Goal: Task Accomplishment & Management: Manage account settings

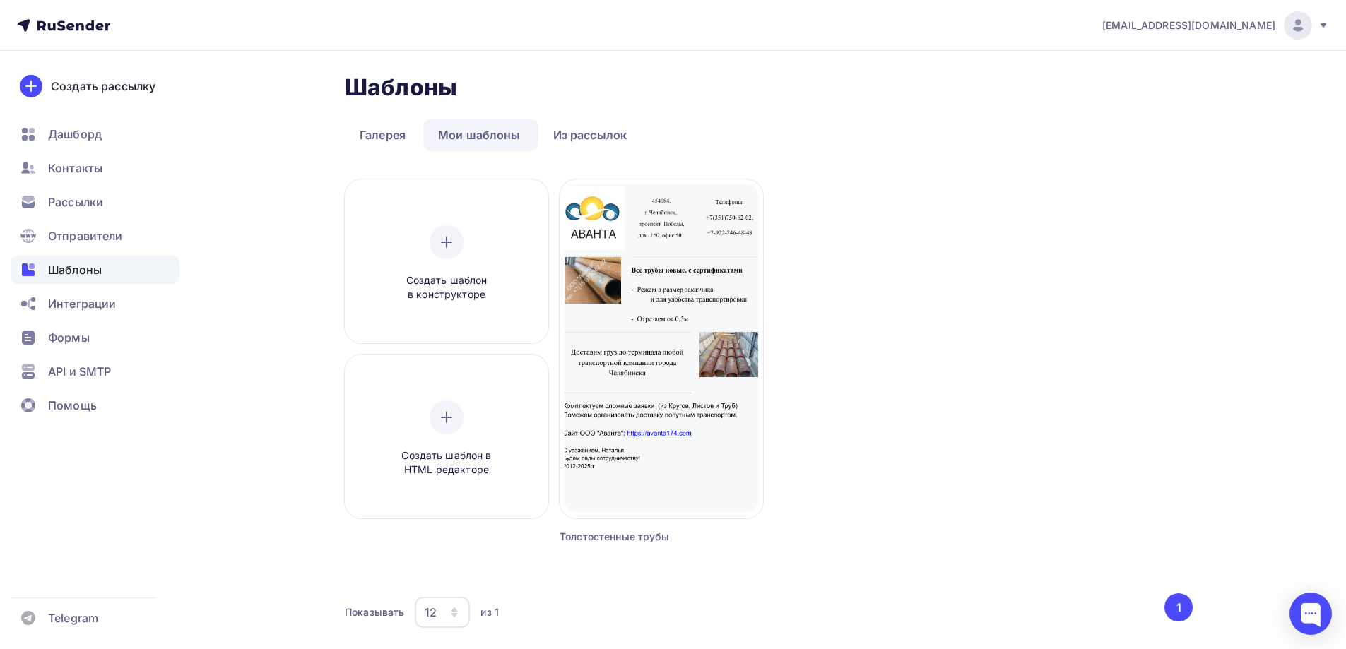
click at [1291, 29] on img at bounding box center [1297, 25] width 17 height 17
click at [1145, 59] on span "Аккаунт" at bounding box center [1140, 62] width 47 height 17
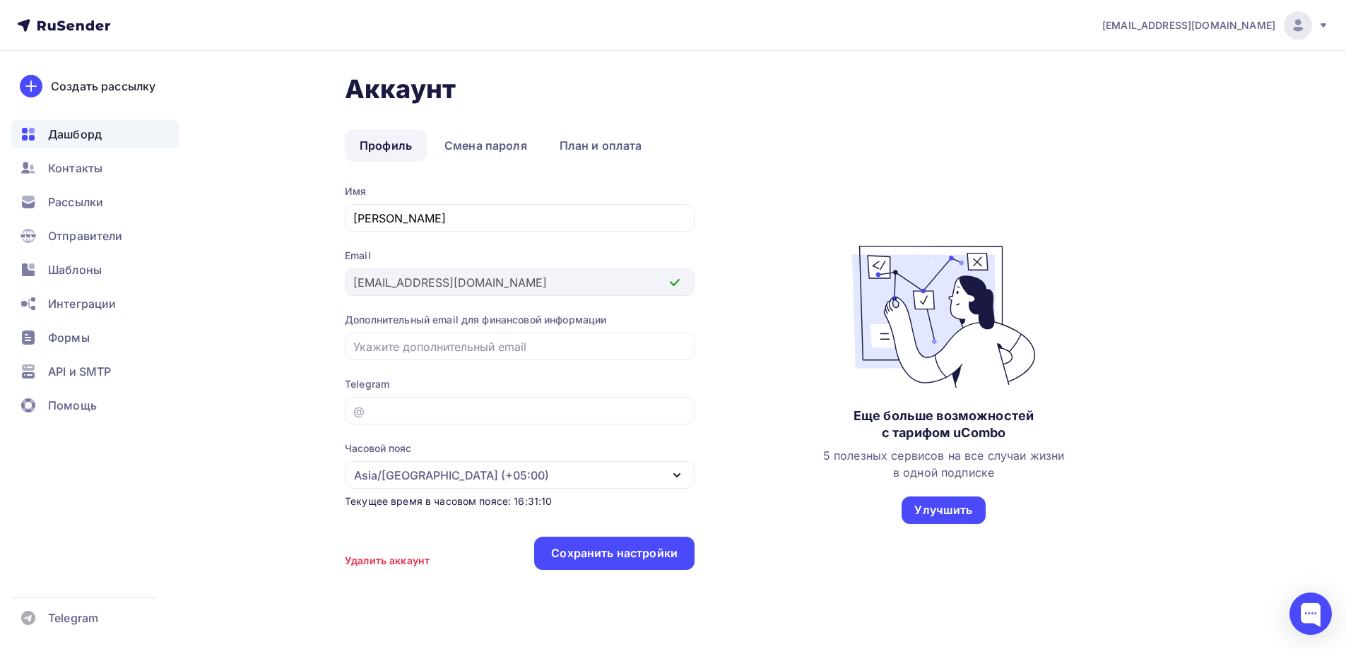
click at [80, 134] on span "Дашборд" at bounding box center [75, 134] width 54 height 17
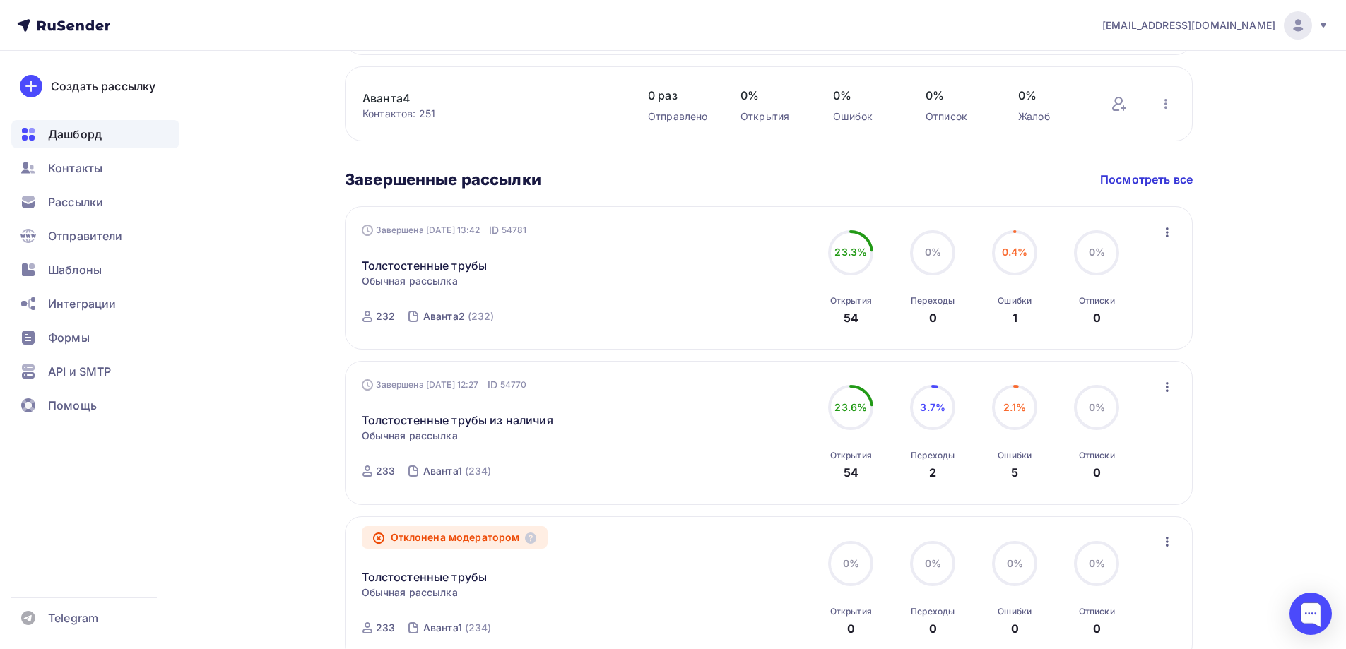
scroll to position [697, 0]
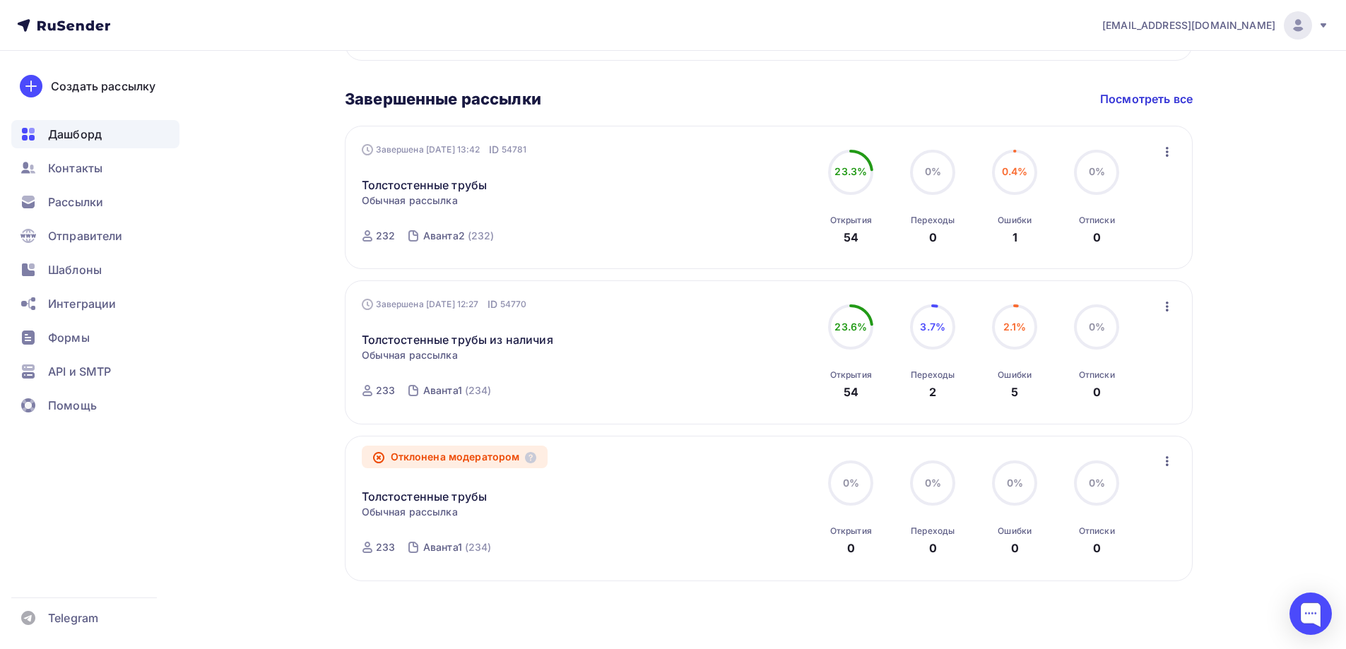
click at [1296, 33] on img at bounding box center [1297, 25] width 17 height 17
click at [1127, 95] on span "[DEMOGRAPHIC_DATA]" at bounding box center [1181, 90] width 129 height 17
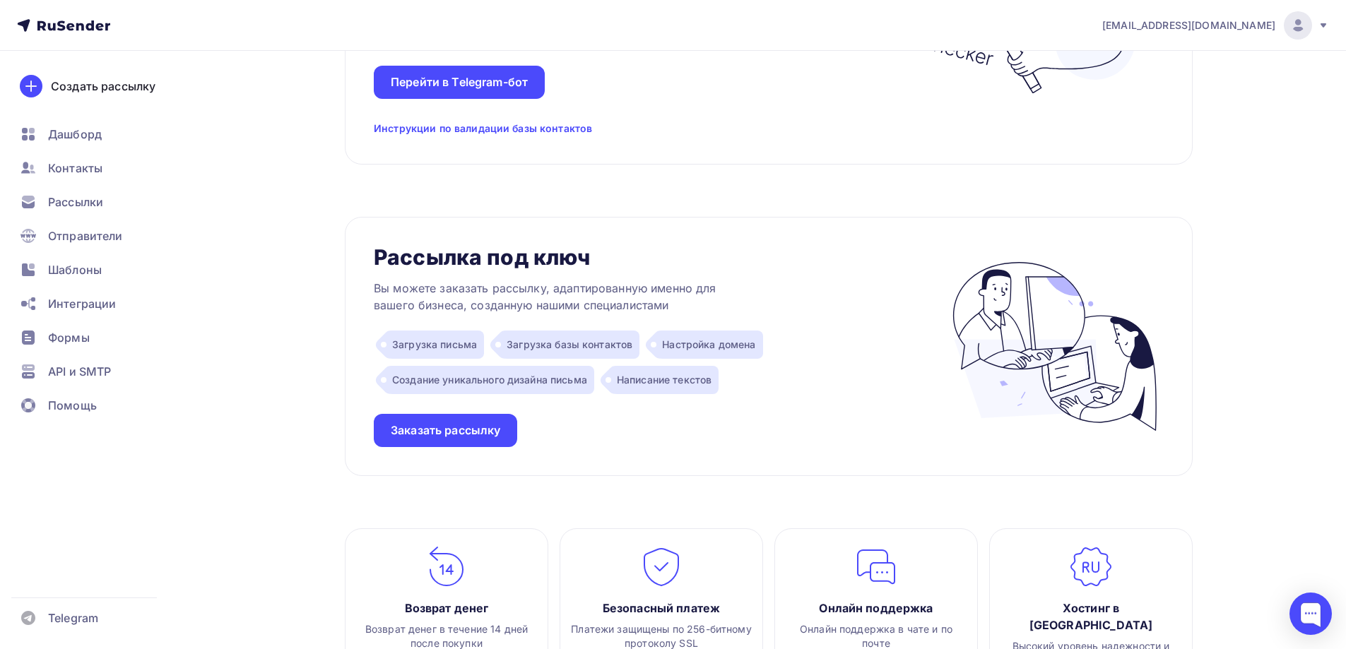
scroll to position [1038, 0]
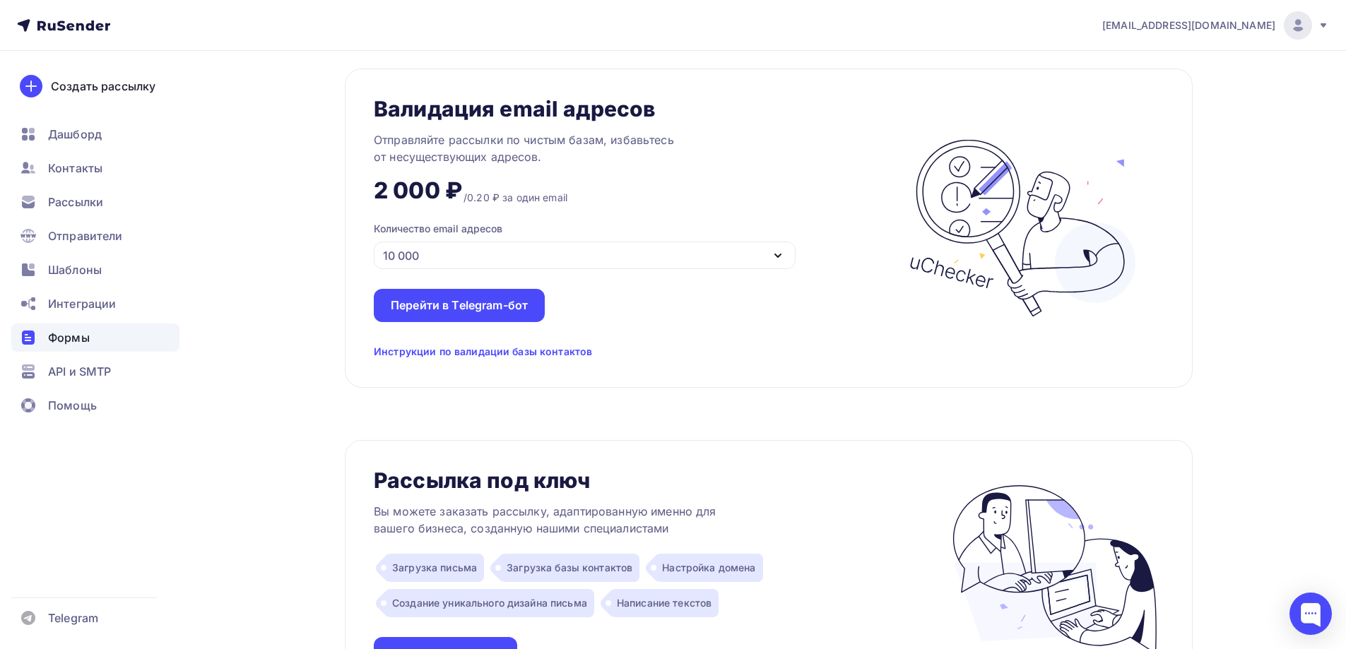
click at [69, 338] on span "Формы" at bounding box center [69, 337] width 42 height 17
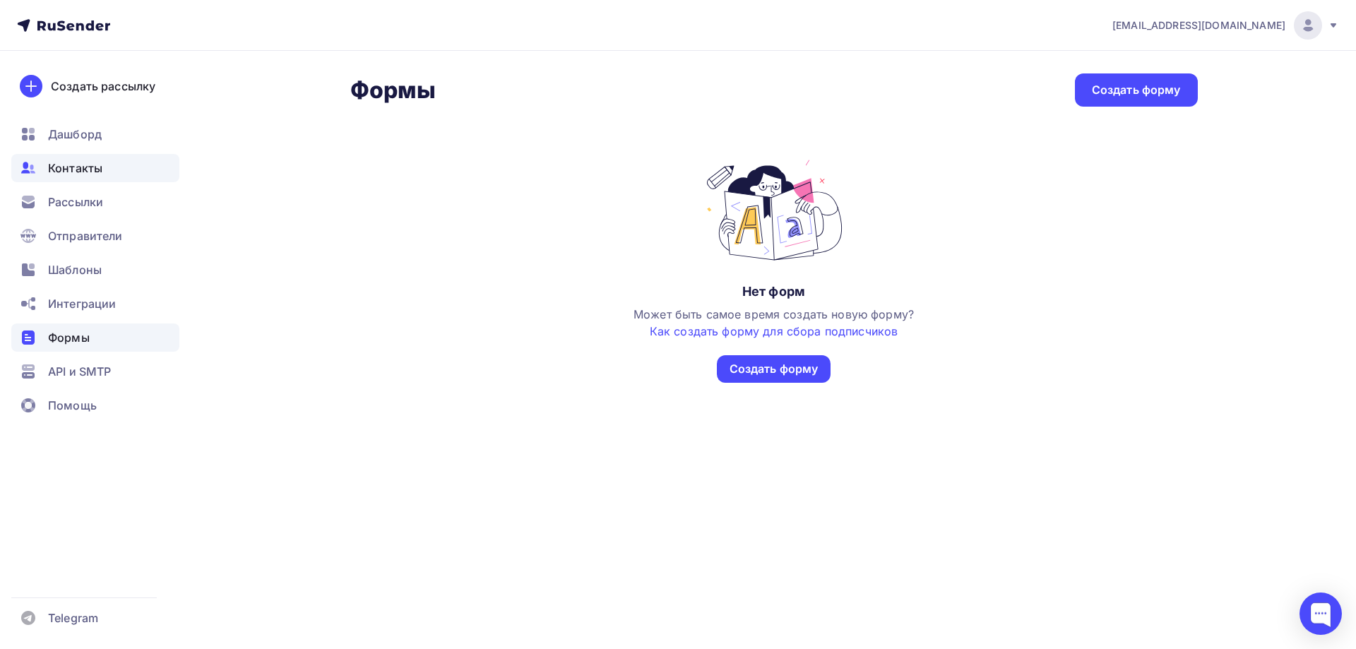
click at [61, 169] on span "Контакты" at bounding box center [75, 168] width 54 height 17
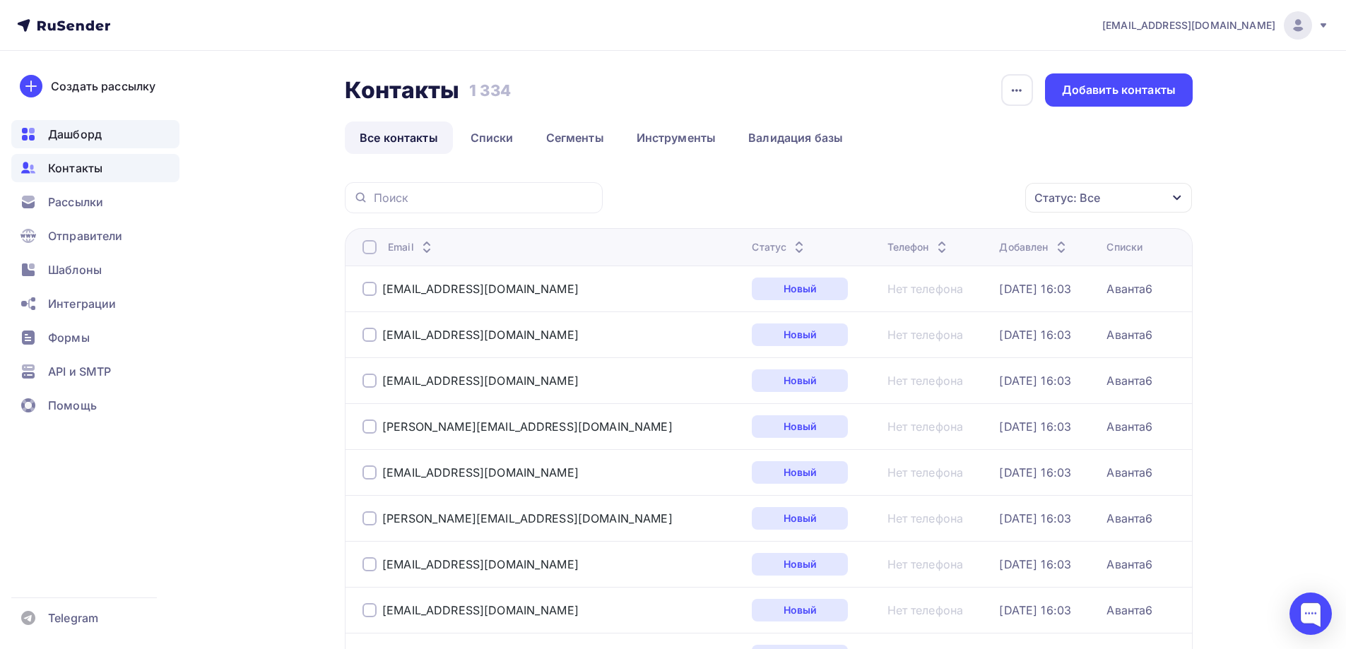
click at [72, 132] on span "Дашборд" at bounding box center [75, 134] width 54 height 17
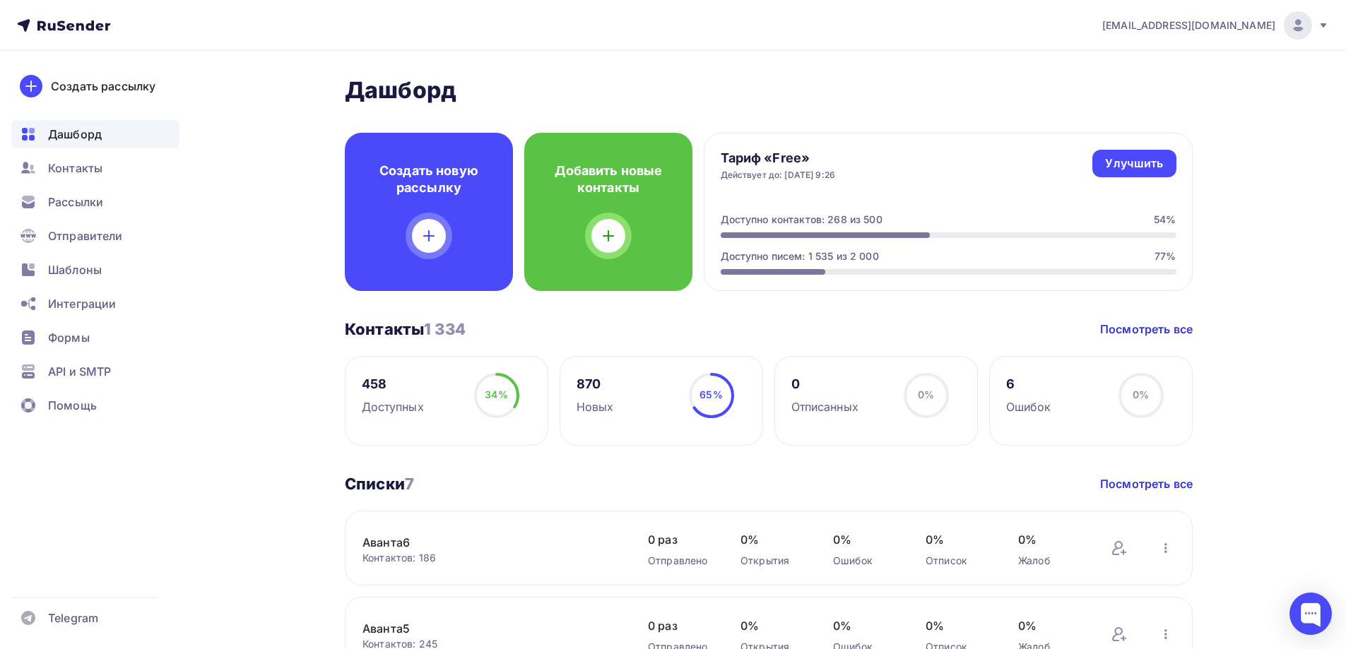
click at [1292, 28] on img at bounding box center [1297, 25] width 17 height 17
click at [1144, 64] on span "Аккаунт" at bounding box center [1140, 62] width 47 height 17
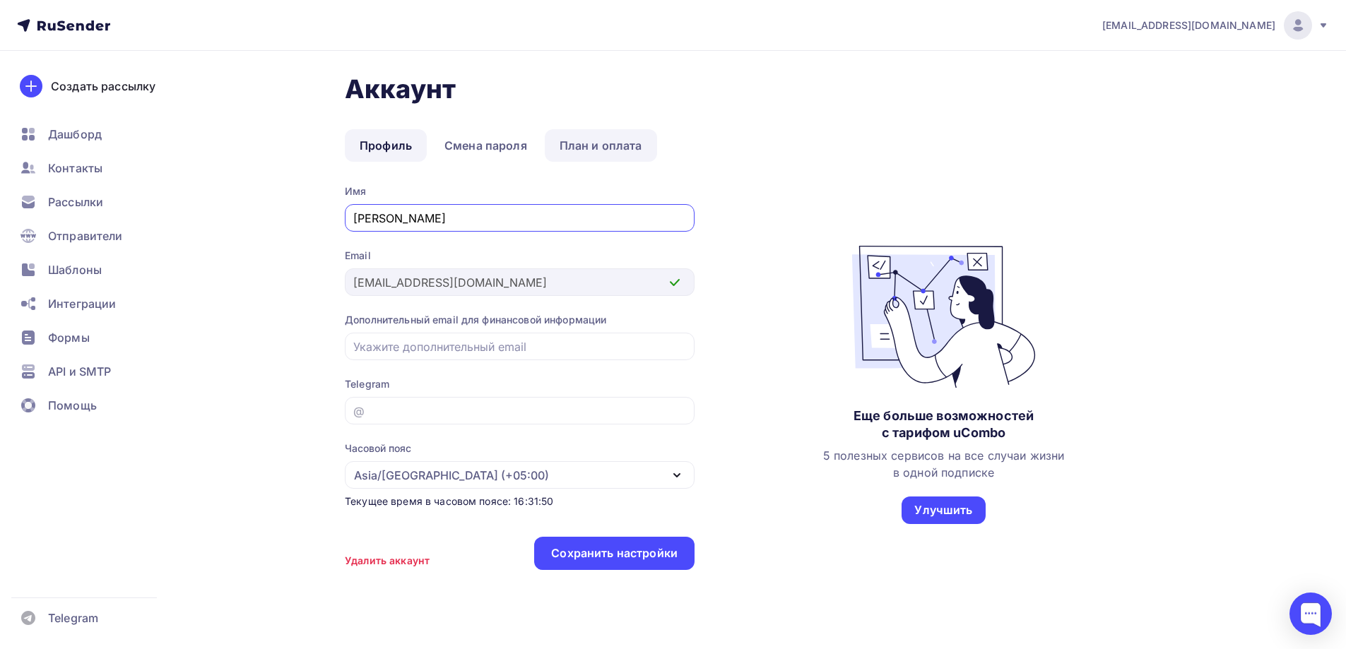
click at [588, 146] on link "План и оплата" at bounding box center [601, 145] width 112 height 32
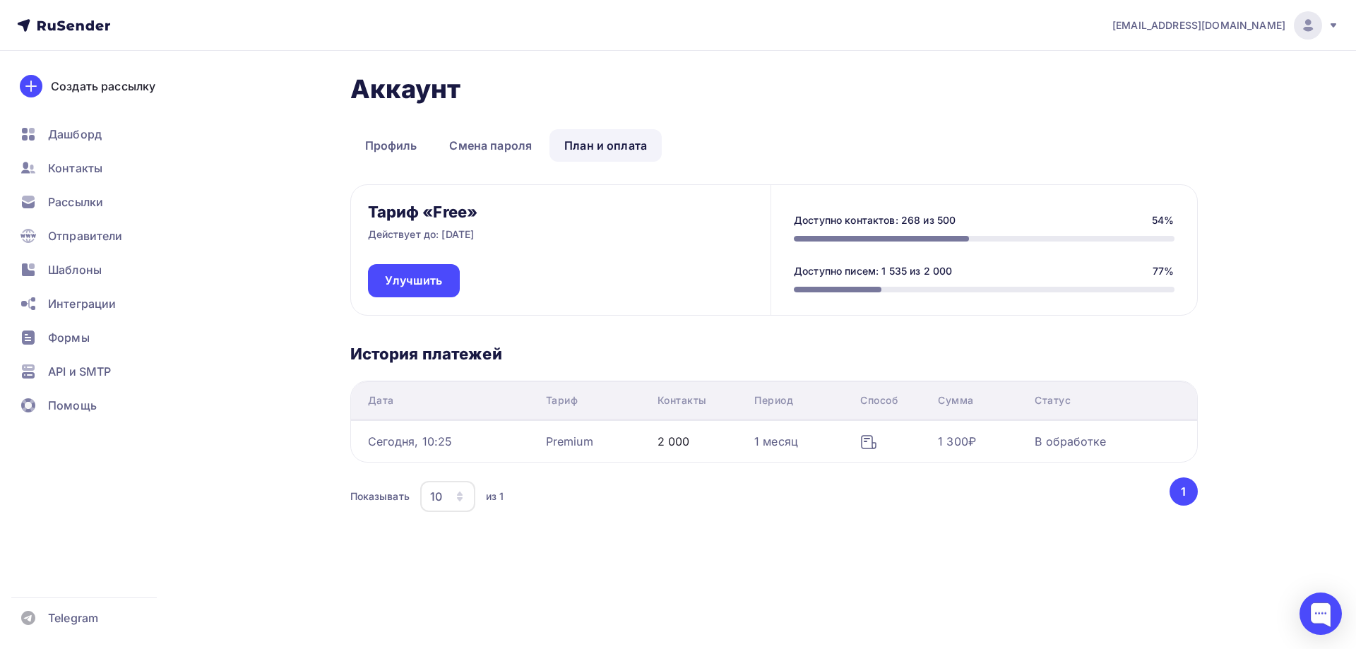
click at [945, 499] on div "Показывать 10 10 20 50 100 из 1" at bounding box center [758, 496] width 817 height 32
click at [73, 410] on span "Помощь" at bounding box center [72, 405] width 49 height 17
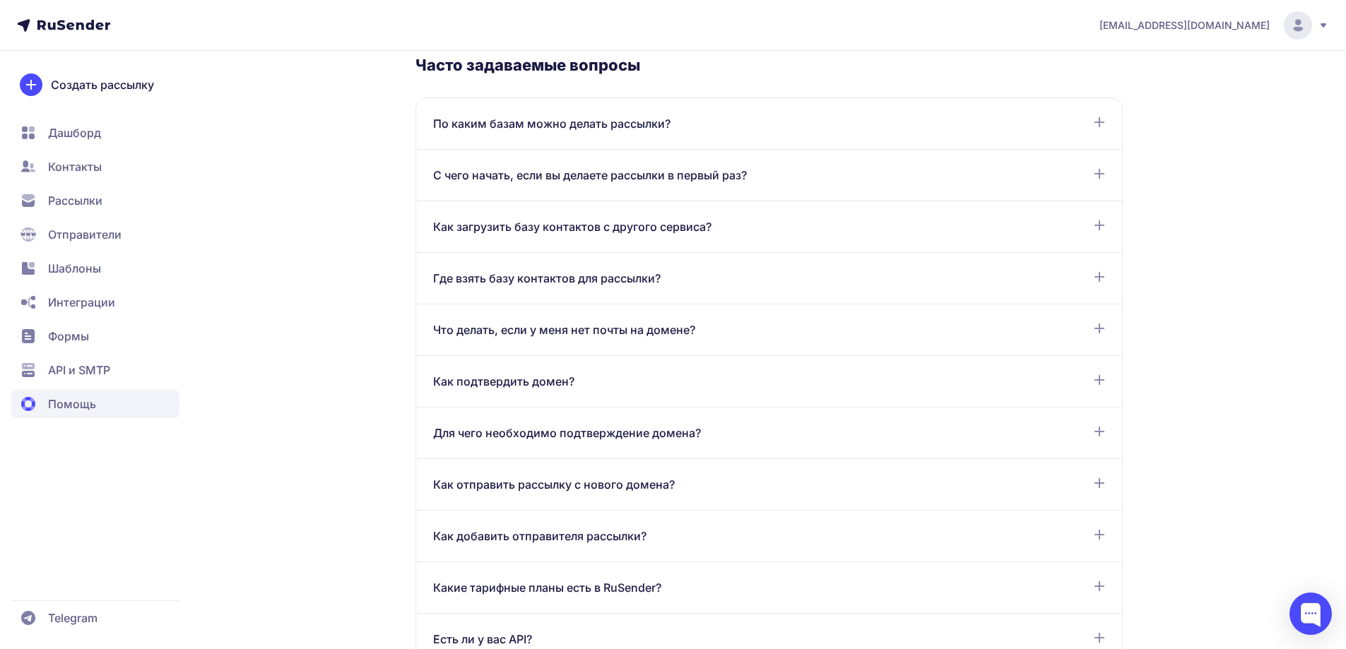
scroll to position [391, 0]
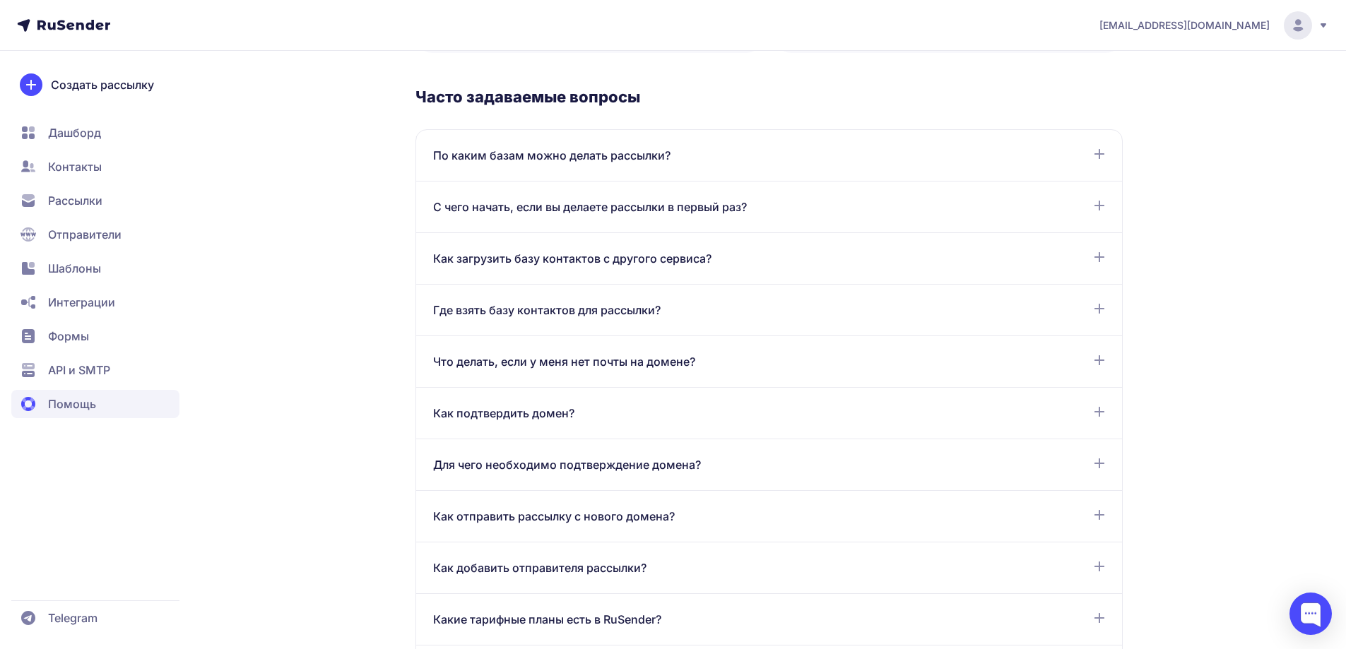
click at [1306, 28] on circle at bounding box center [1298, 25] width 28 height 28
click at [1137, 89] on span "[DEMOGRAPHIC_DATA]" at bounding box center [1183, 97] width 126 height 17
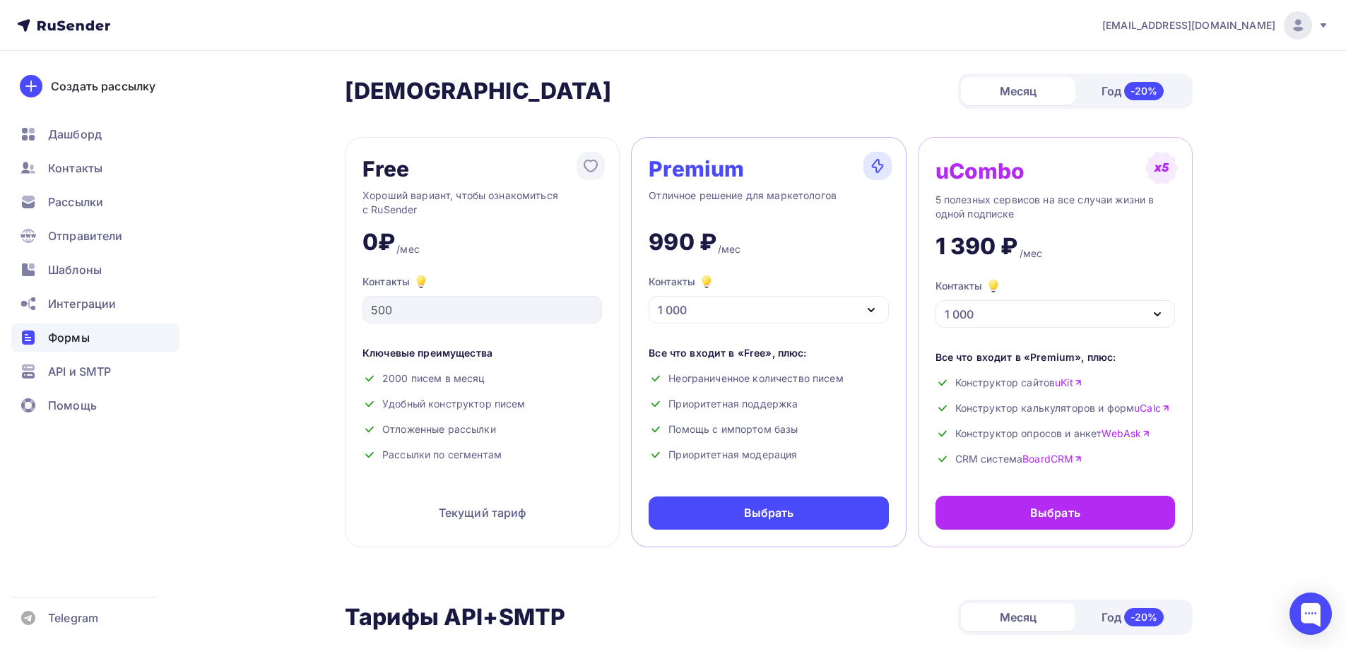
click at [73, 333] on span "Формы" at bounding box center [69, 337] width 42 height 17
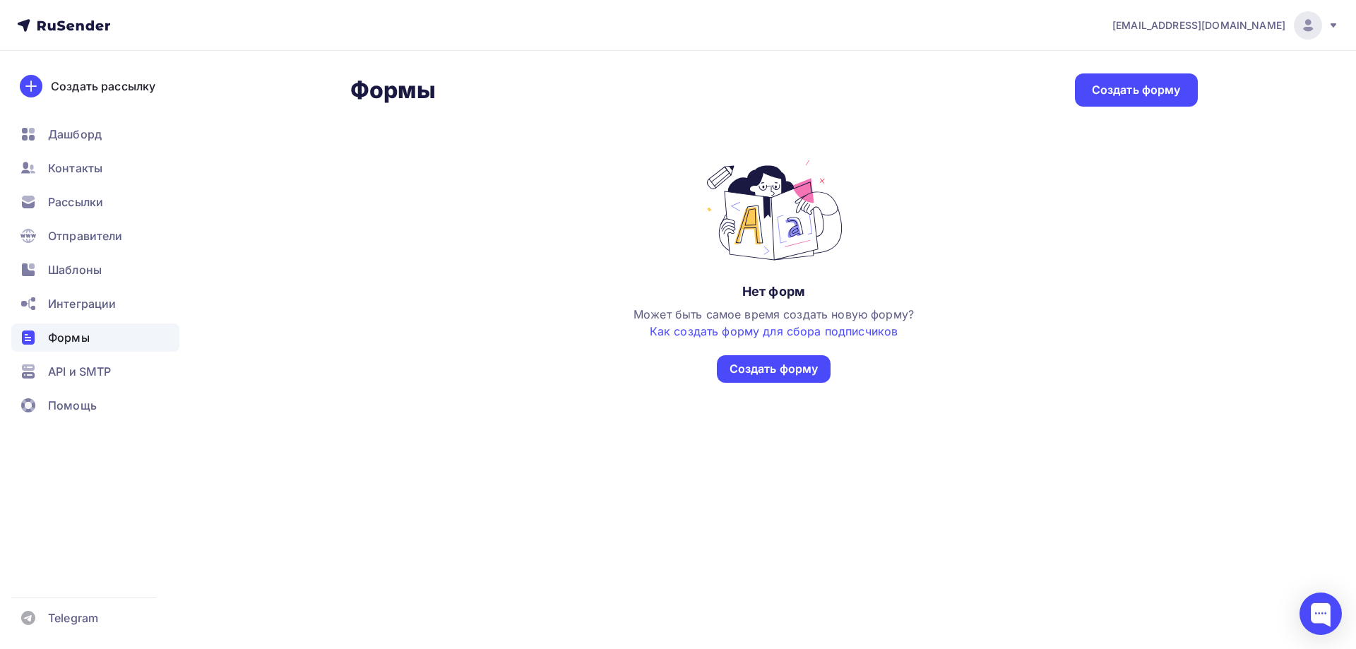
click at [1308, 35] on div at bounding box center [1308, 25] width 28 height 28
click at [1137, 66] on span "Аккаунт" at bounding box center [1150, 62] width 47 height 17
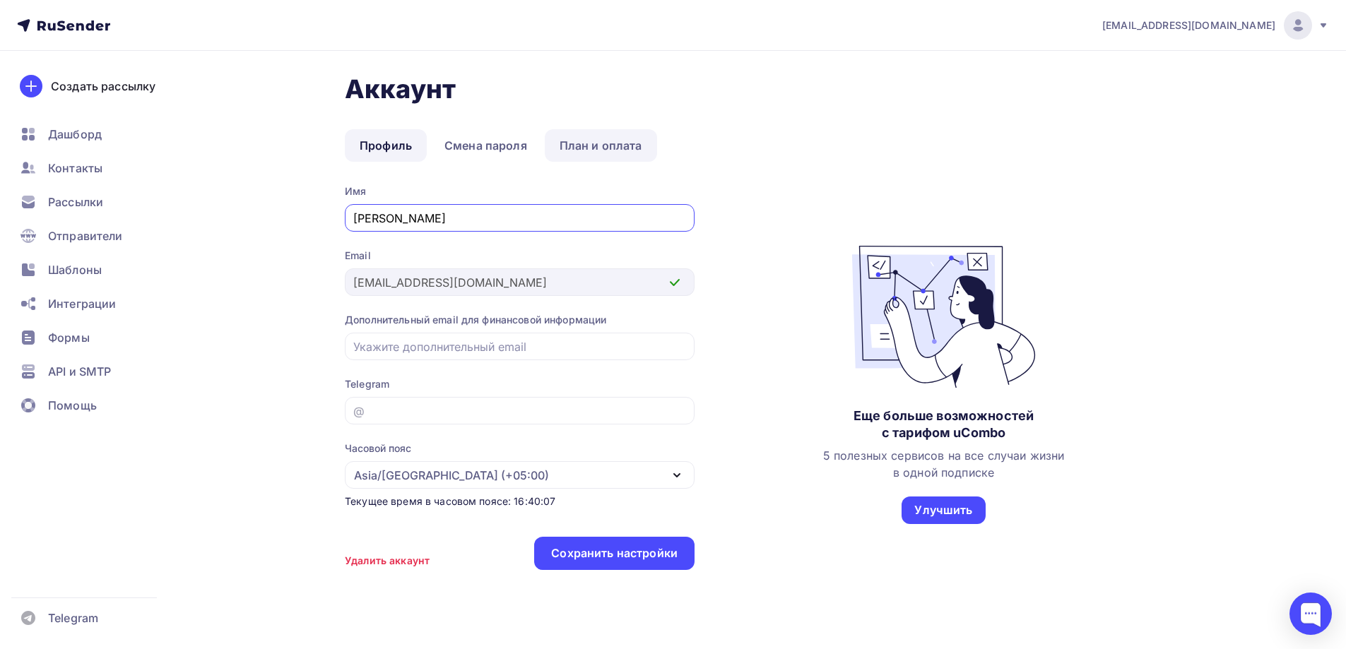
click at [615, 138] on link "План и оплата" at bounding box center [601, 145] width 112 height 32
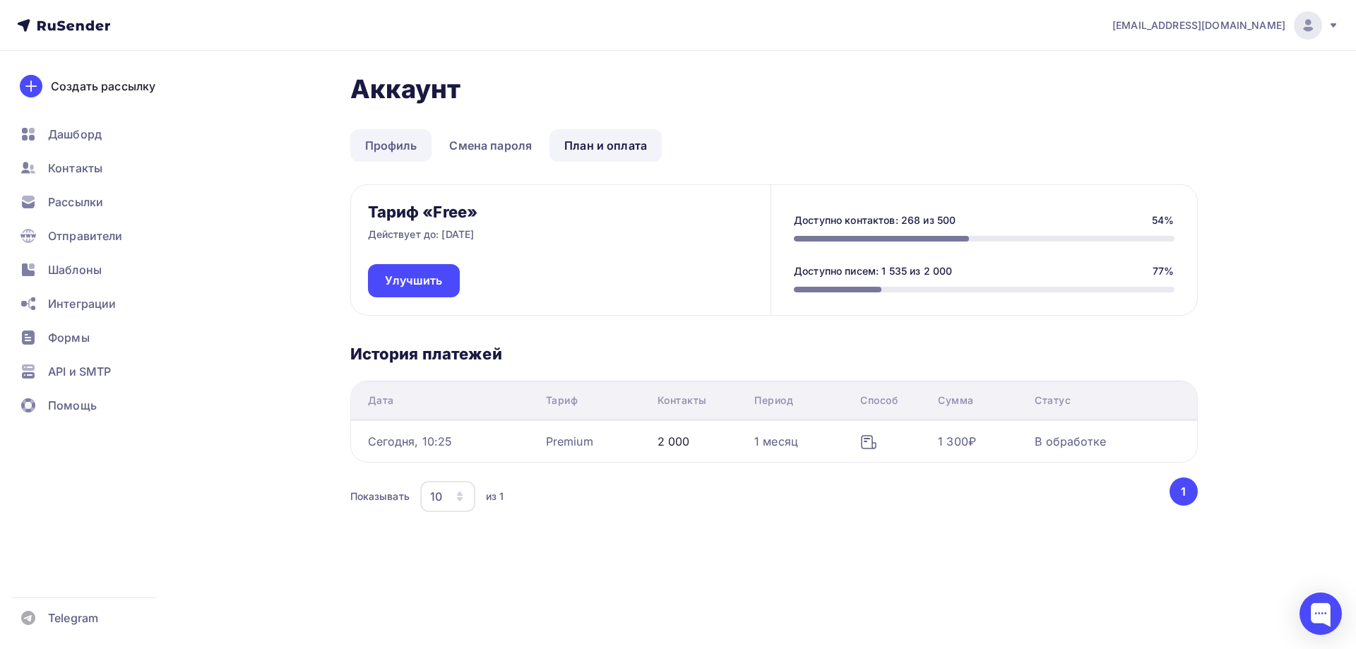
click at [400, 153] on link "Профиль" at bounding box center [391, 145] width 82 height 32
